Goal: Navigation & Orientation: Find specific page/section

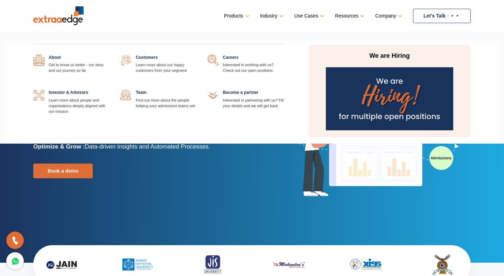
click at [284, 55] on link at bounding box center [284, 55] width 0 height 0
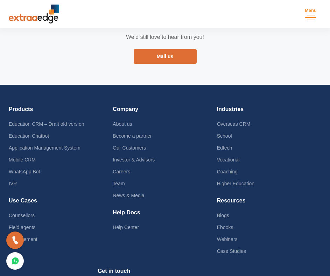
scroll to position [1338, 0]
